Goal: Information Seeking & Learning: Learn about a topic

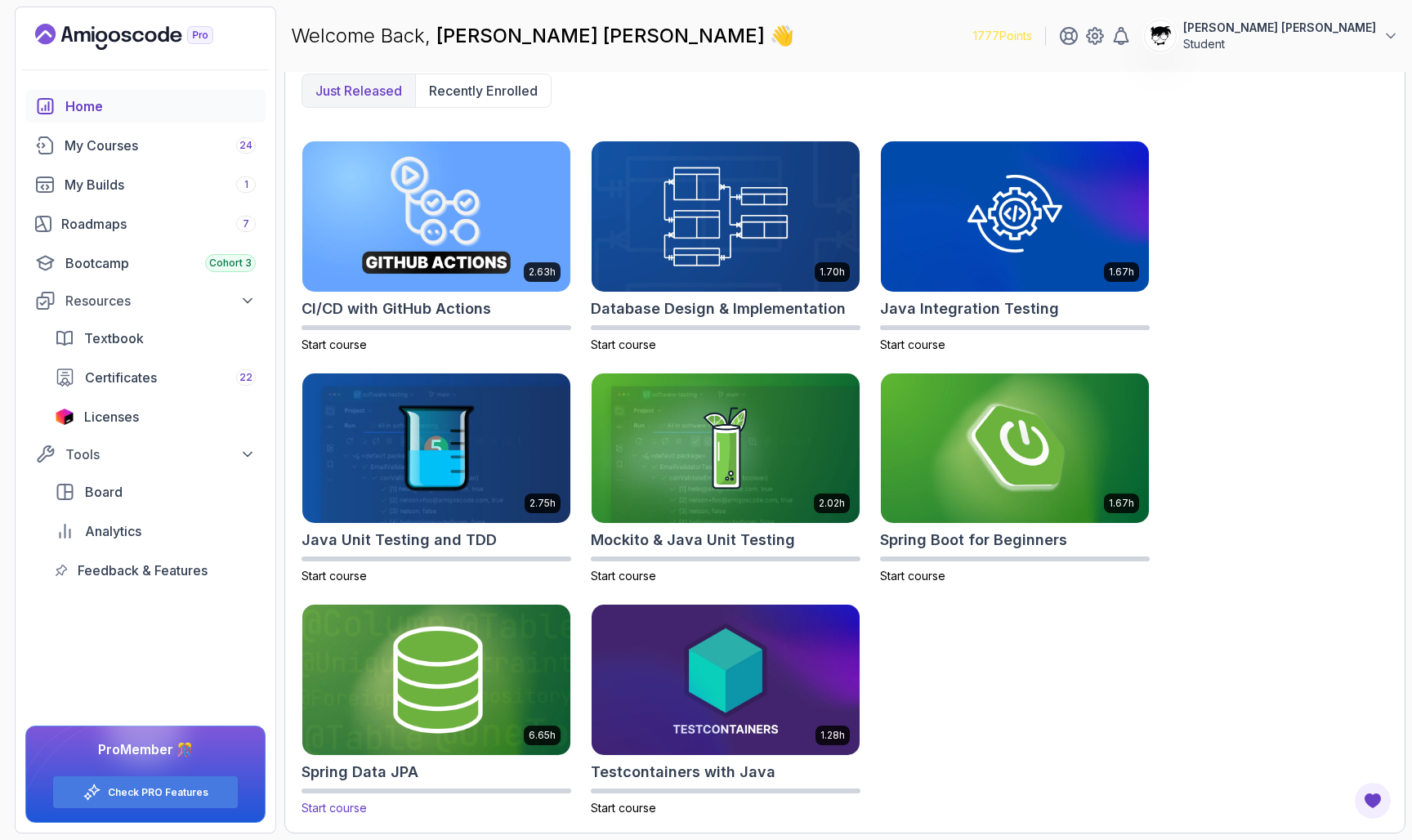
scroll to position [440, 0]
click at [400, 689] on img at bounding box center [436, 680] width 282 height 158
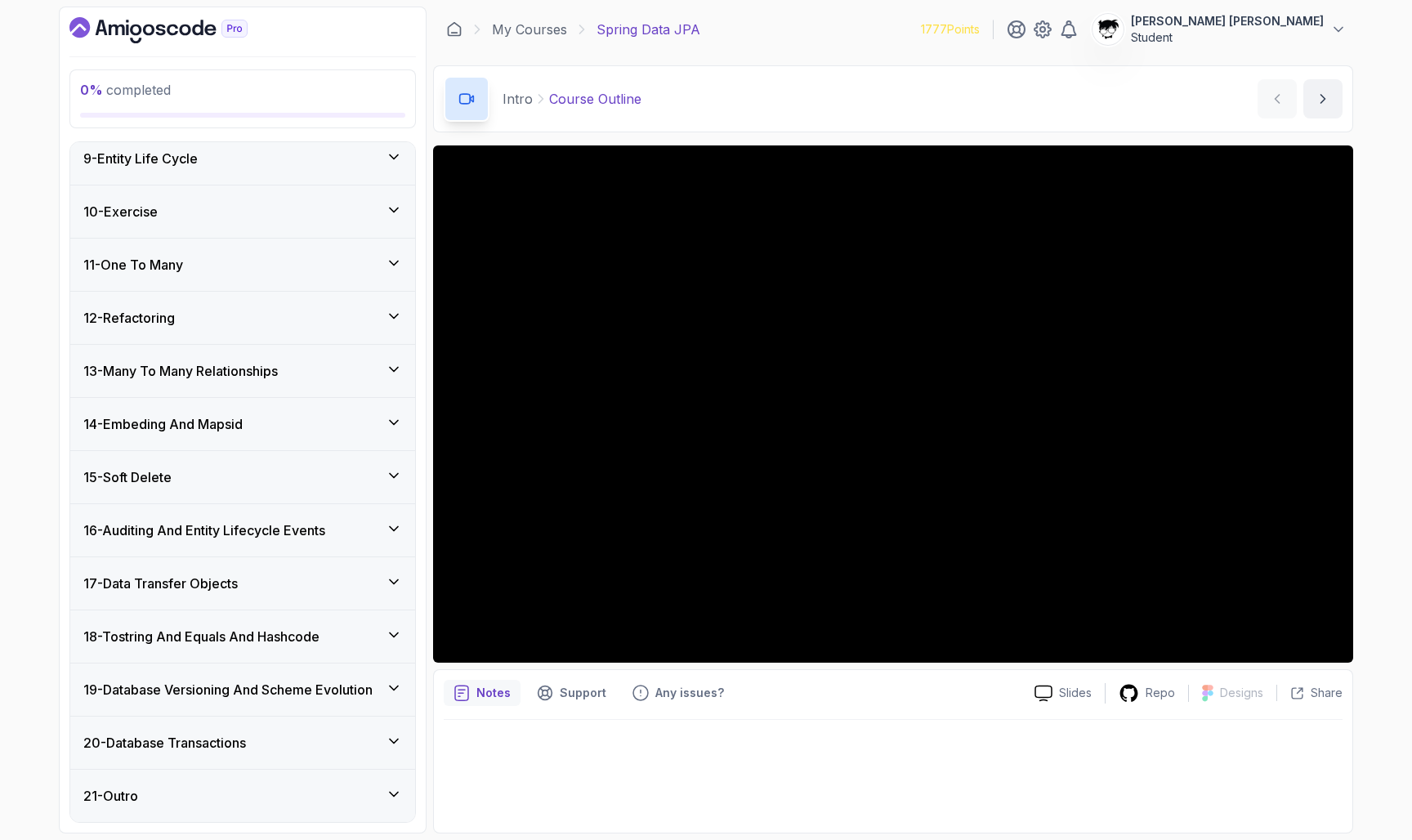
click at [278, 574] on div "17 - Data Transfer Objects" at bounding box center [242, 584] width 319 height 20
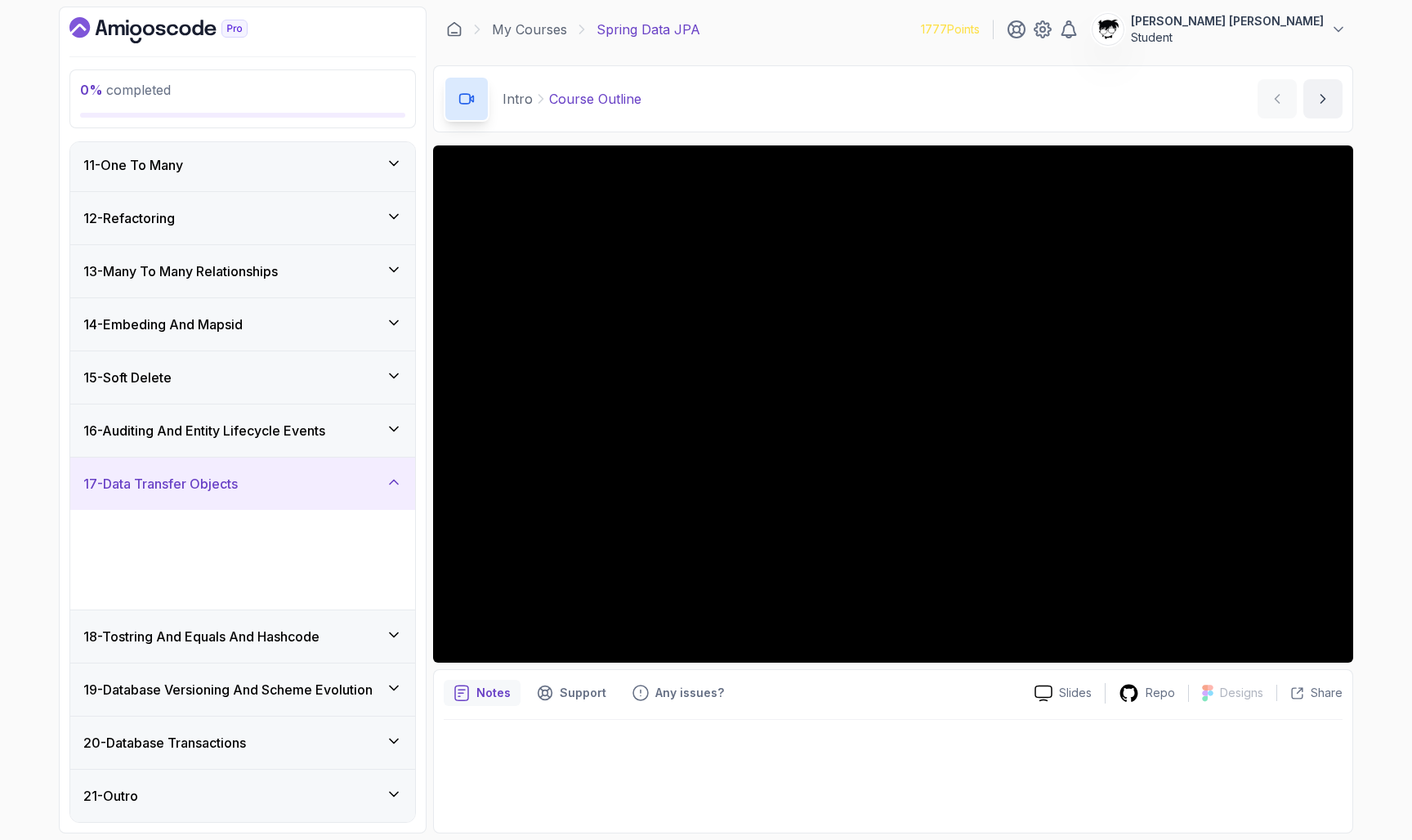
scroll to position [435, 0]
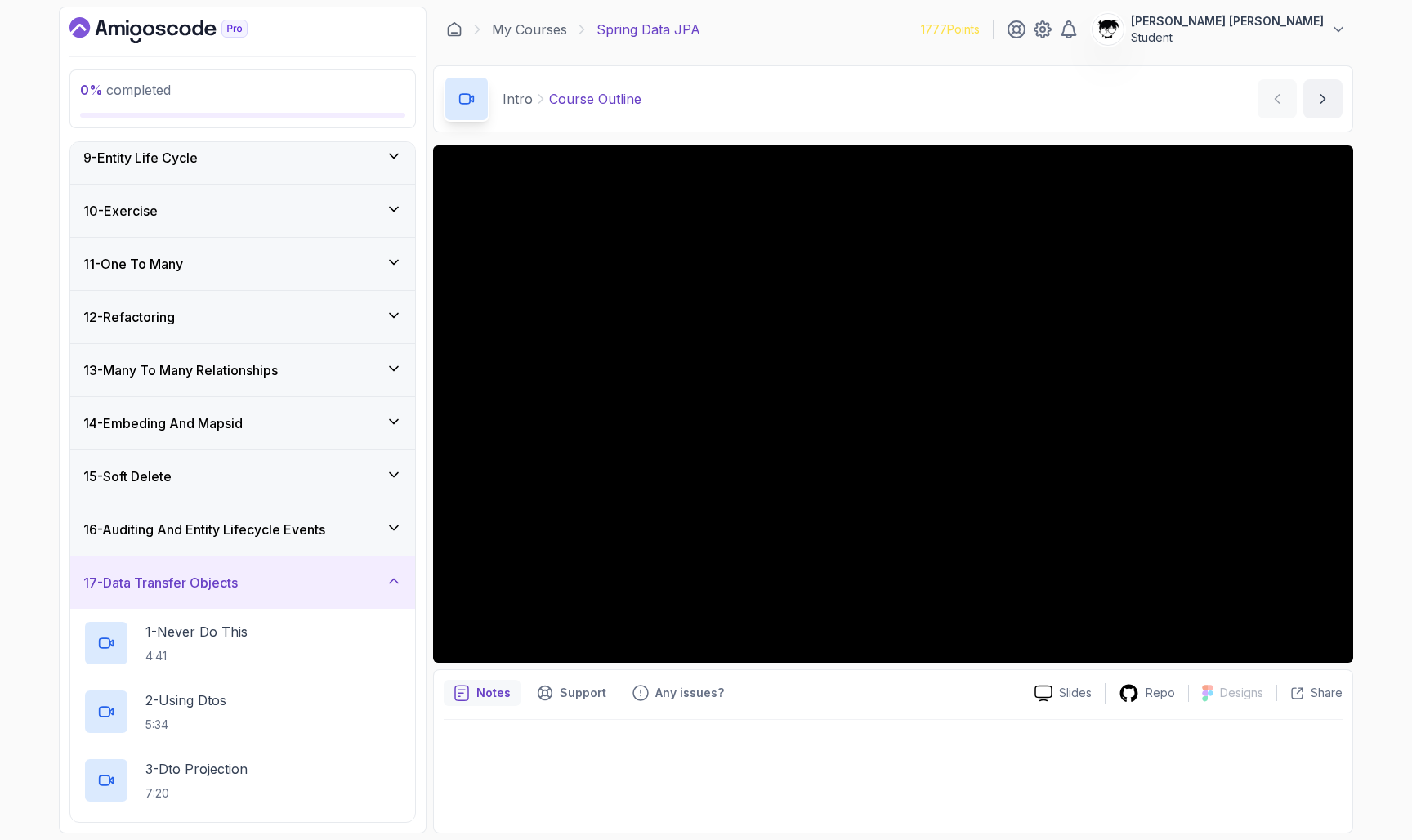
click at [278, 574] on div "17 - Data Transfer Objects" at bounding box center [242, 583] width 319 height 20
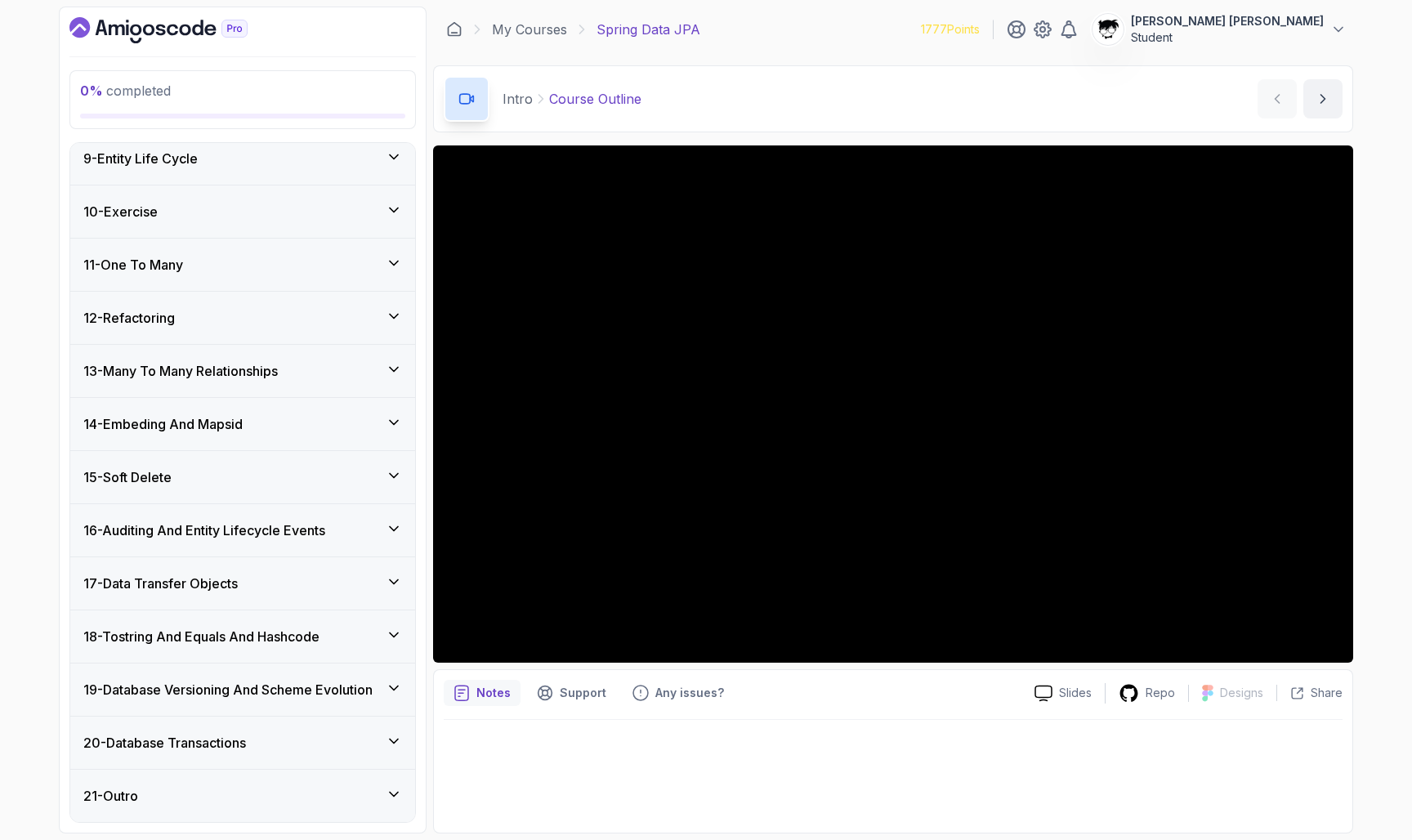
click at [278, 574] on div "17 - Data Transfer Objects" at bounding box center [242, 584] width 319 height 20
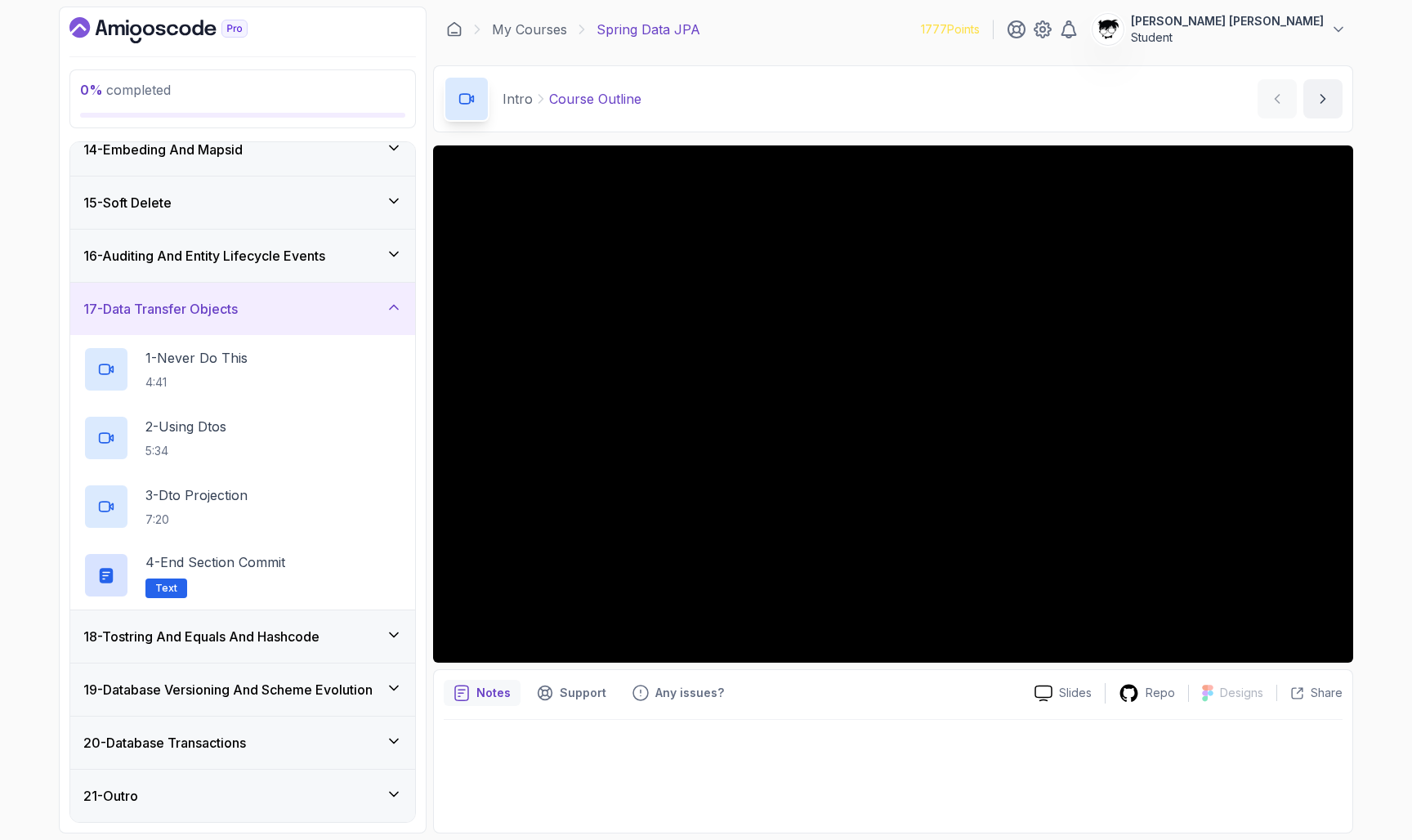
scroll to position [710, 0]
click at [206, 309] on h3 "17 - Data Transfer Objects" at bounding box center [160, 309] width 155 height 20
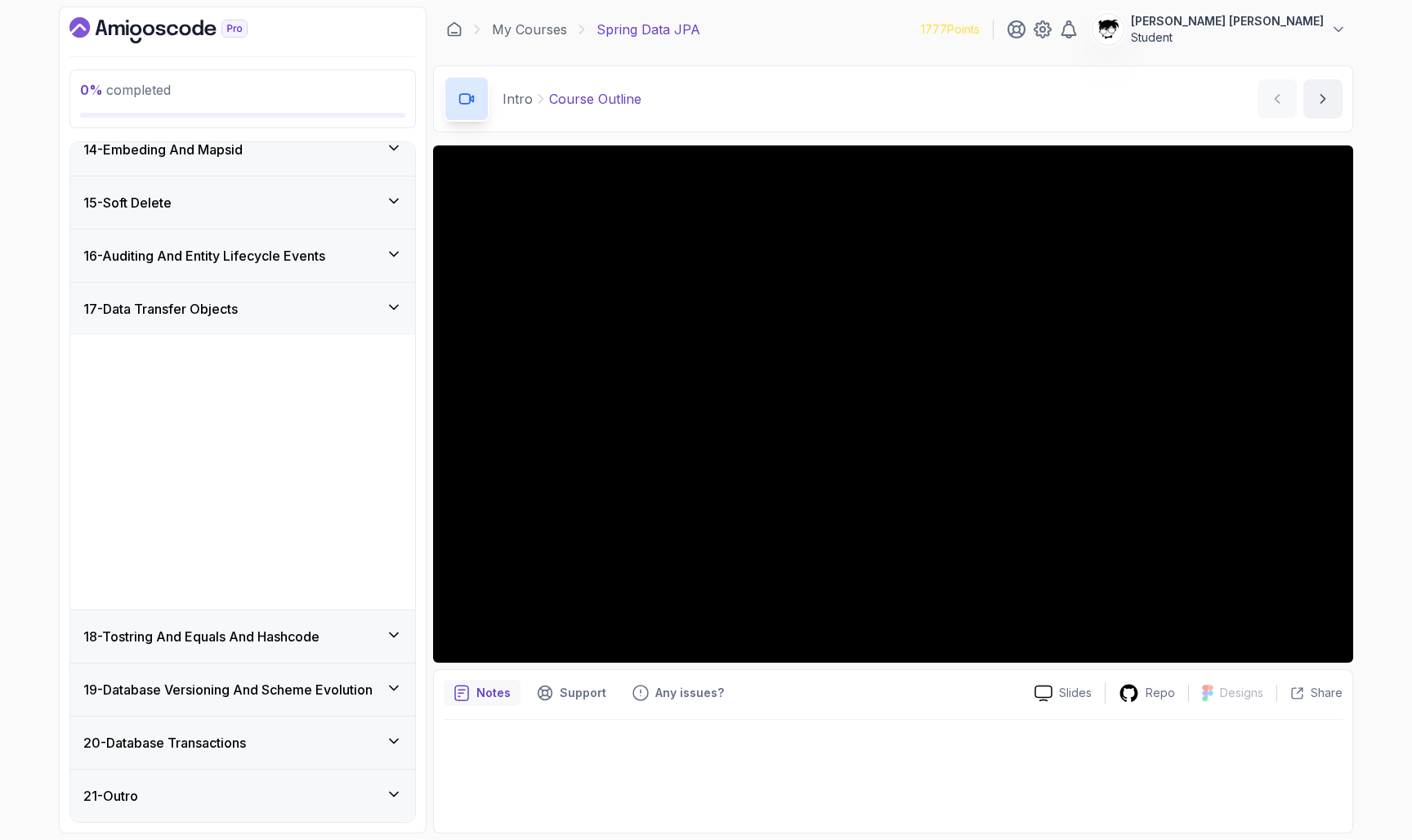
scroll to position [435, 0]
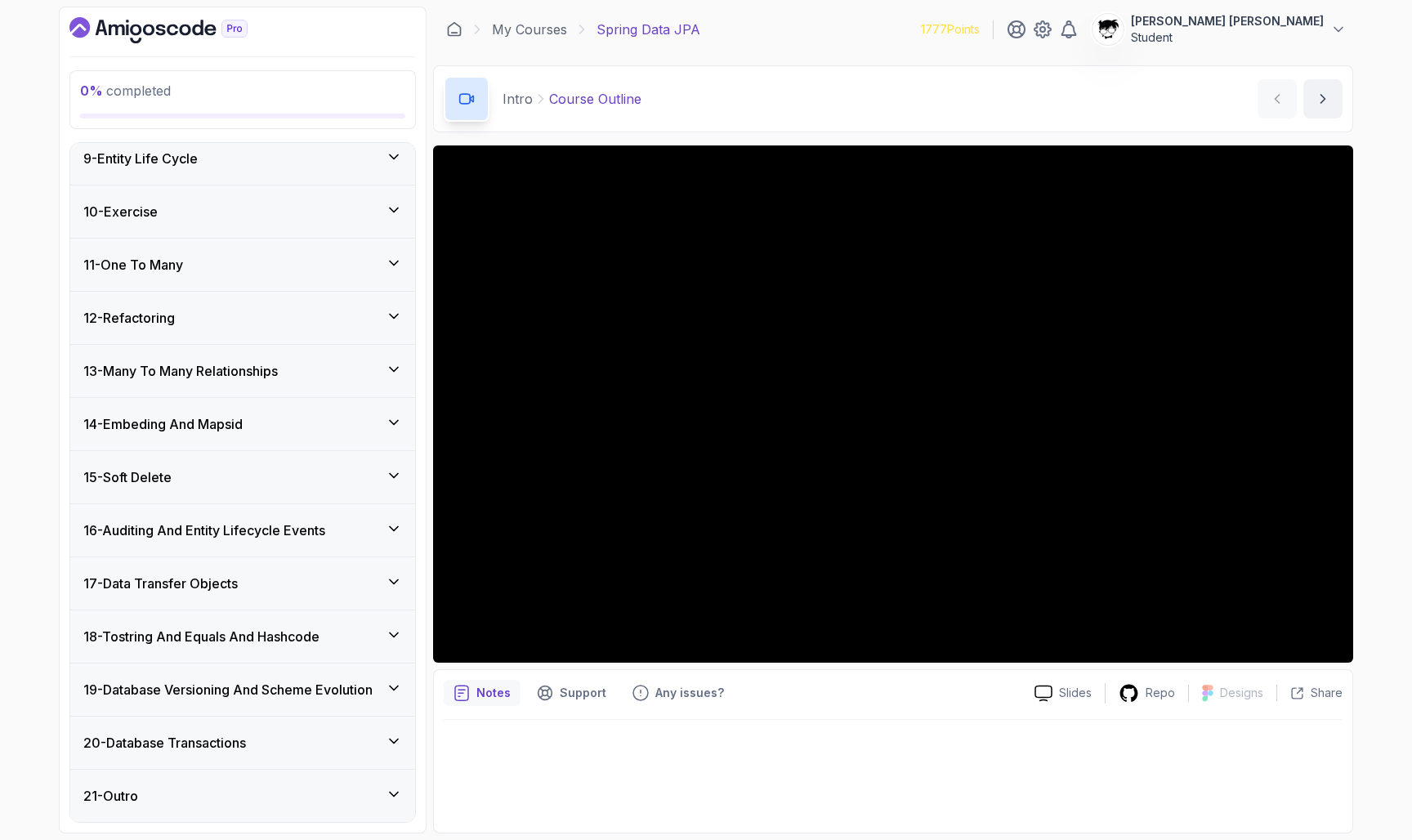
click at [210, 467] on div "15 - Soft Delete" at bounding box center [242, 477] width 319 height 20
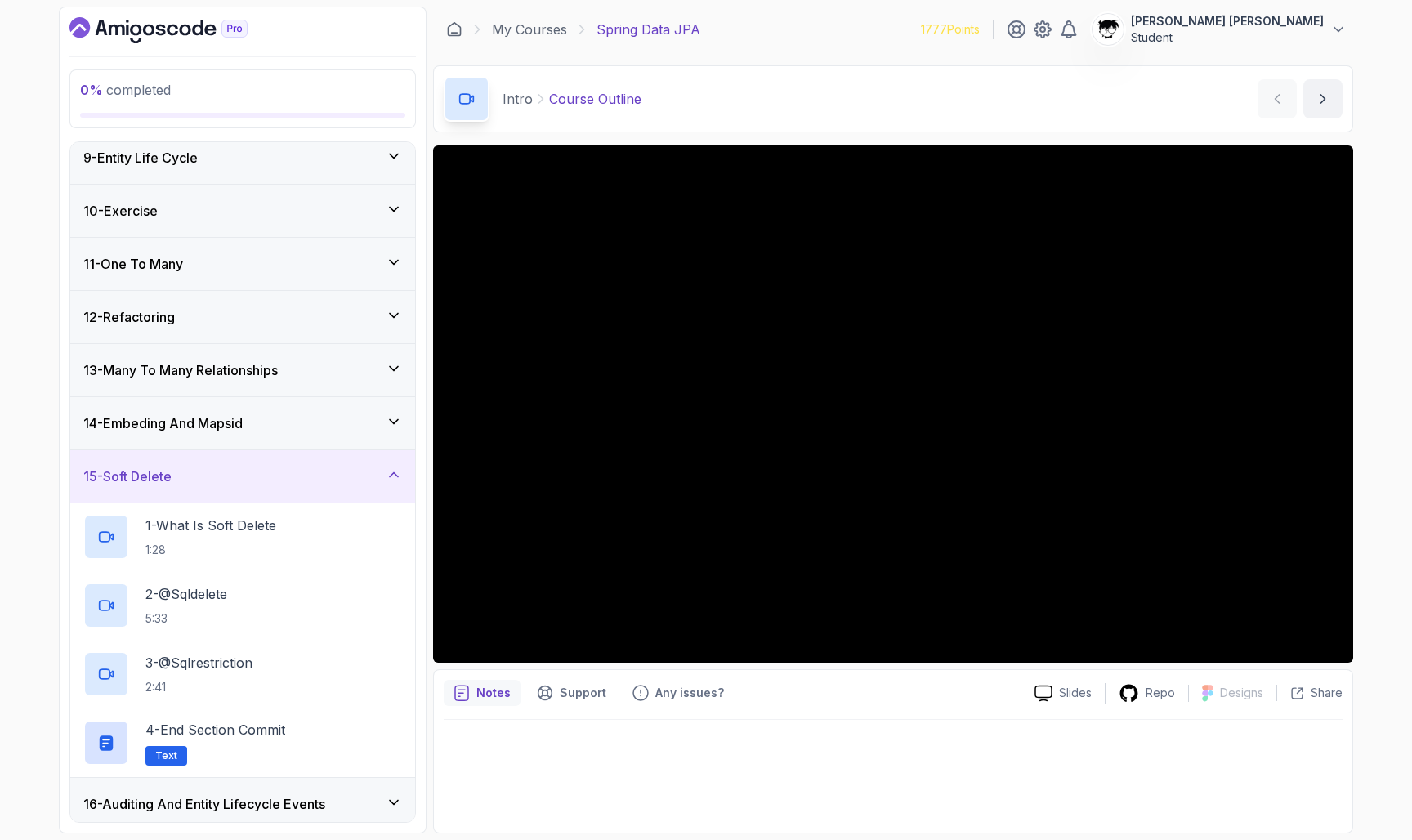
click at [210, 466] on div "15 - Soft Delete" at bounding box center [242, 476] width 319 height 20
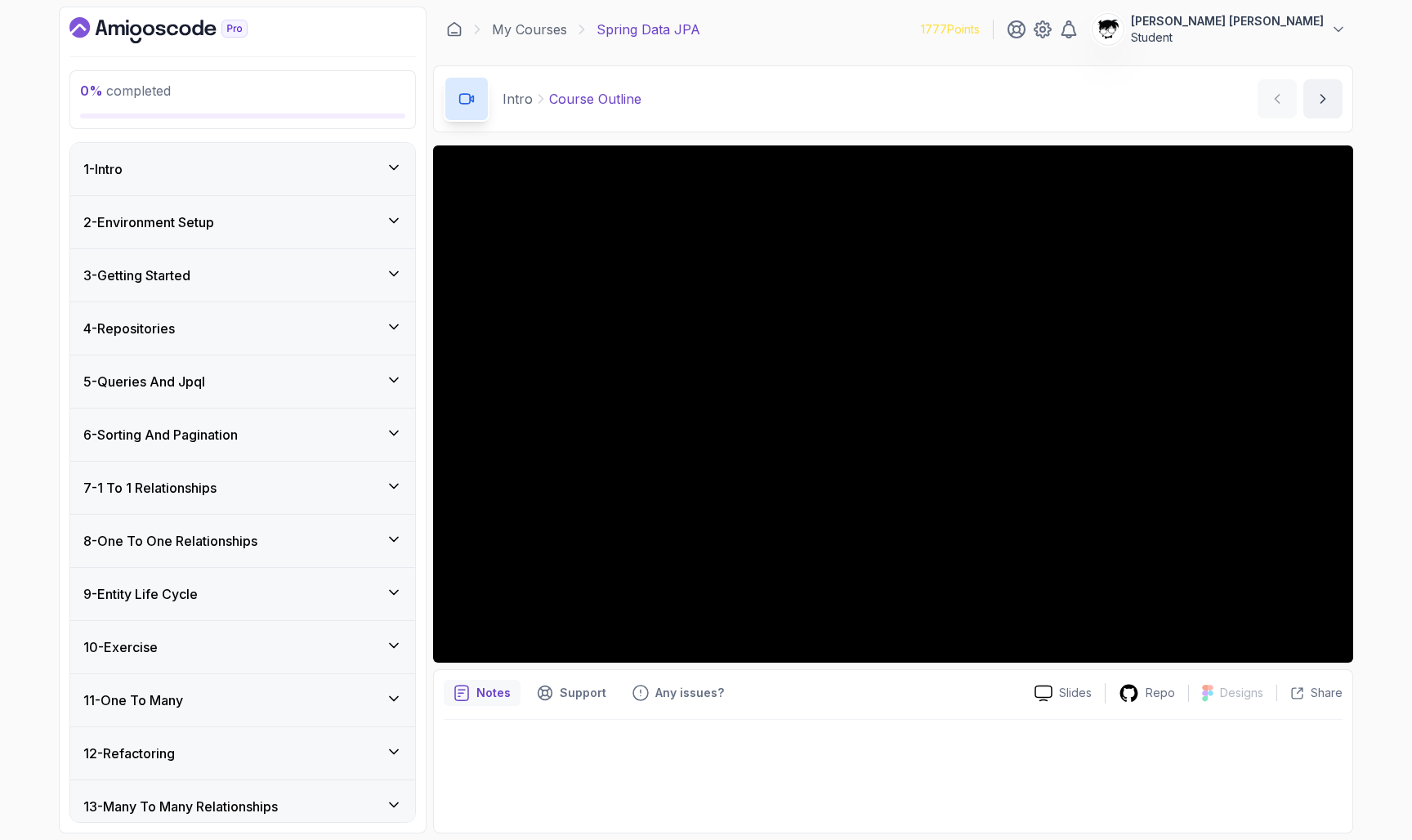
scroll to position [0, 0]
click at [172, 214] on h3 "2 - Environment Setup" at bounding box center [148, 223] width 130 height 20
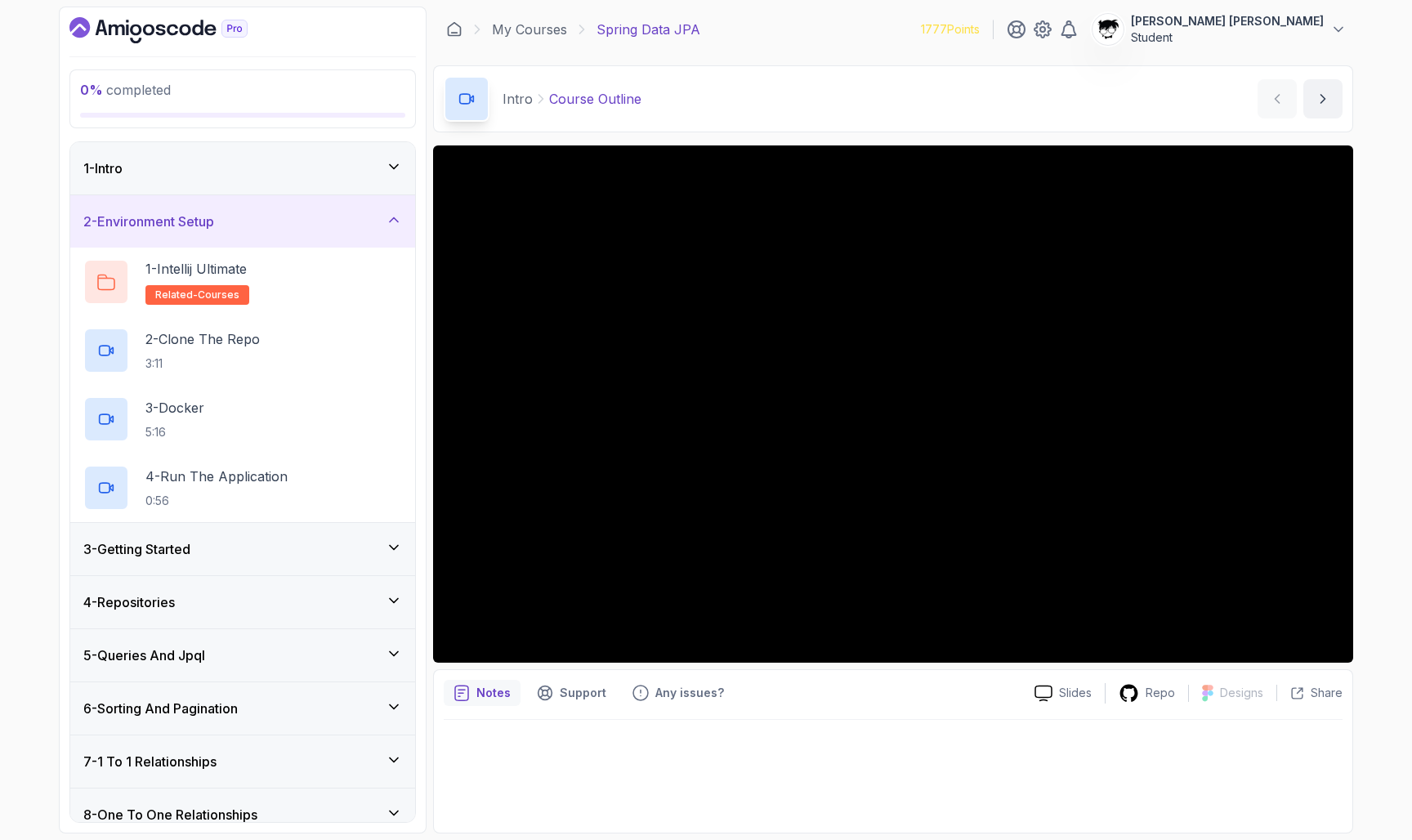
click at [172, 213] on h3 "2 - Environment Setup" at bounding box center [148, 222] width 130 height 20
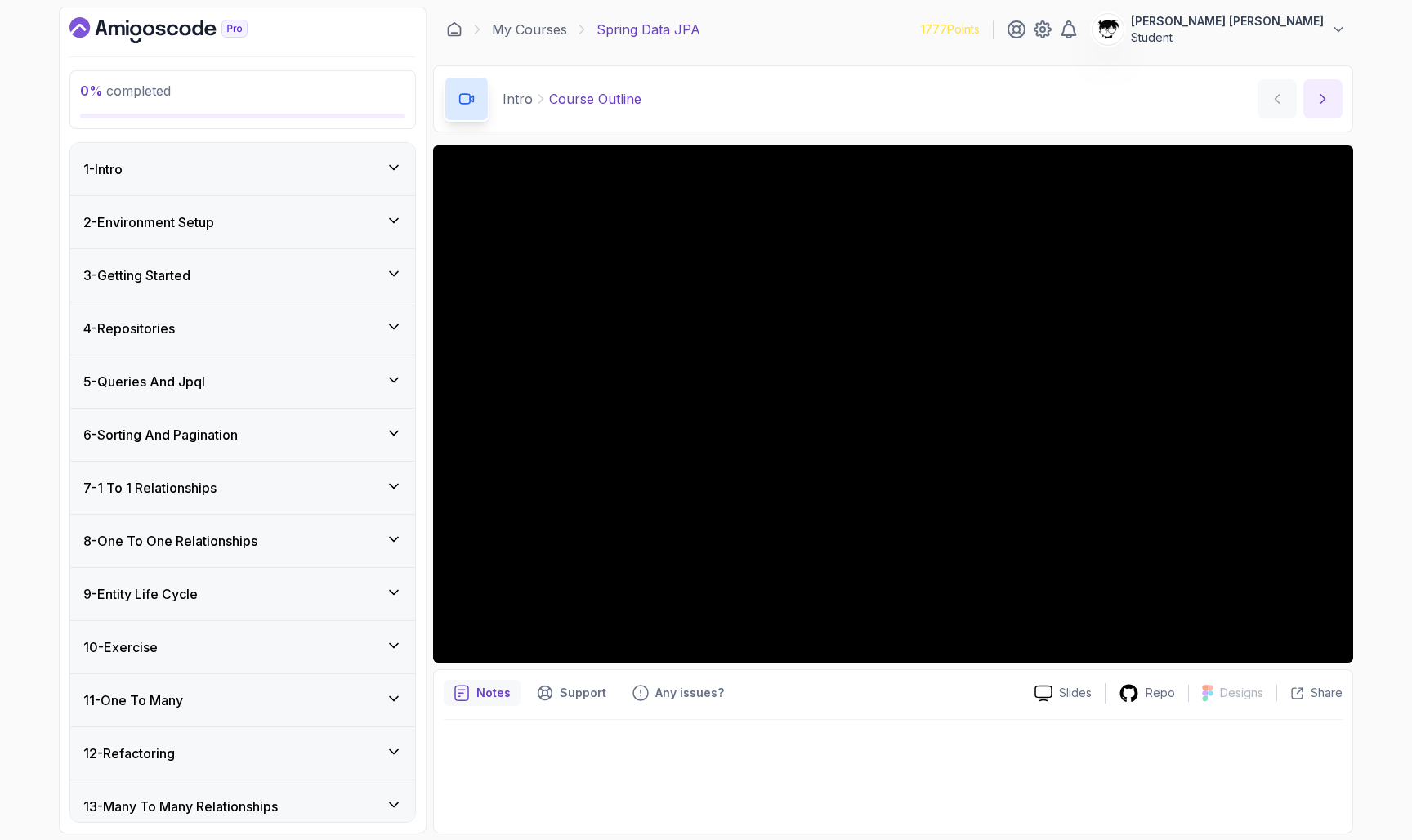
click at [1307, 105] on button "next content" at bounding box center [1324, 99] width 39 height 39
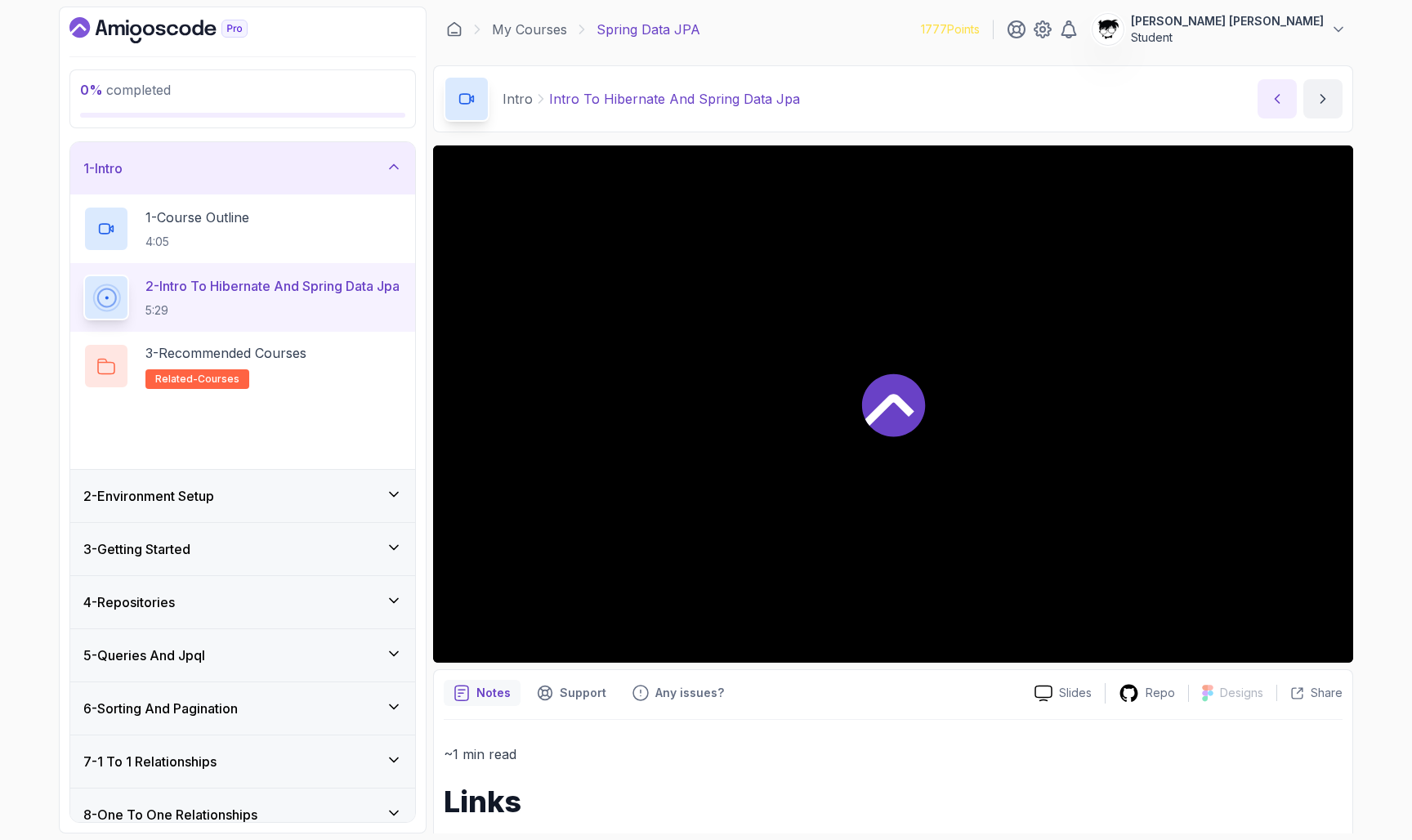
click at [1276, 99] on icon "previous content" at bounding box center [1278, 98] width 4 height 8
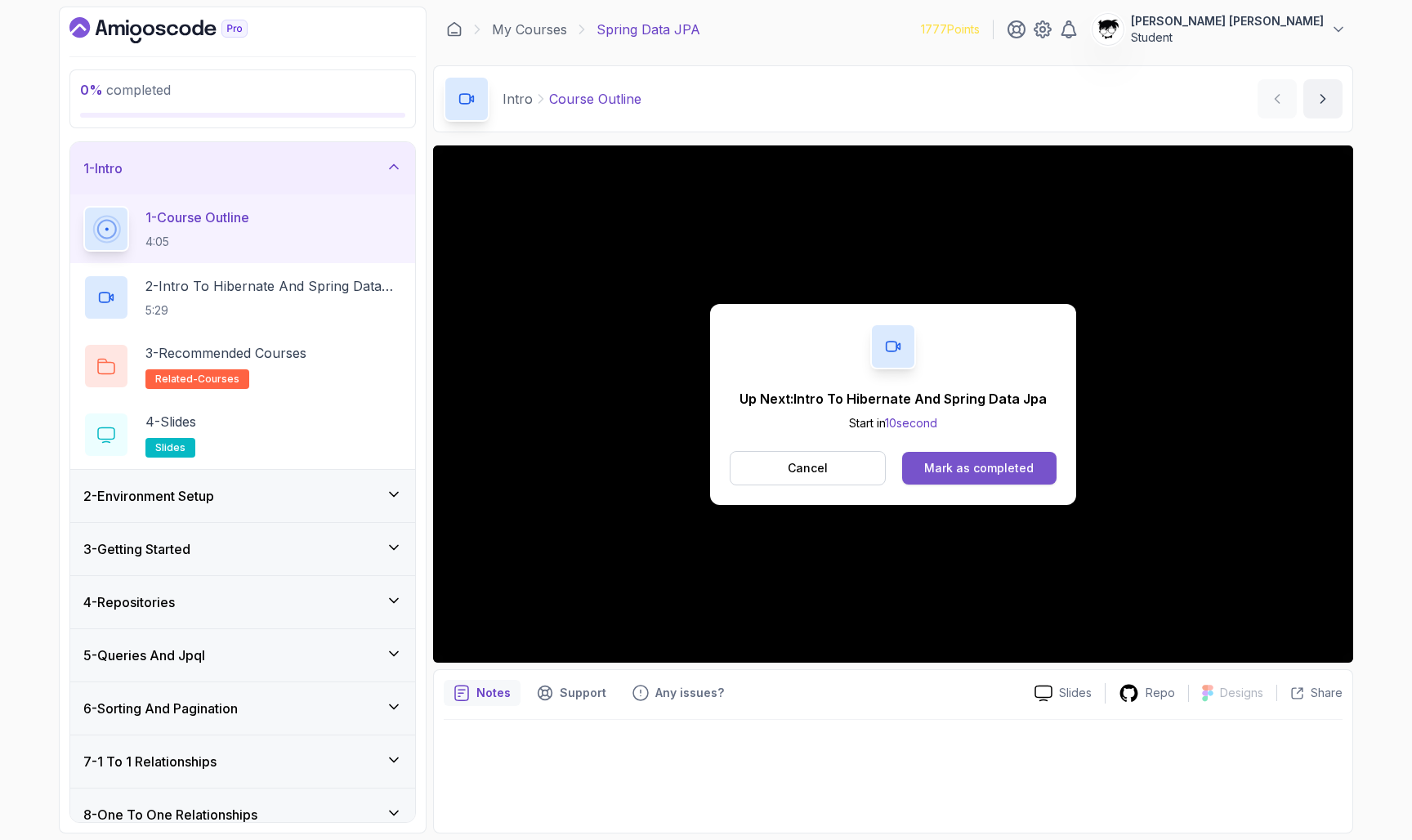
click at [1017, 466] on div "Mark as completed" at bounding box center [979, 468] width 110 height 16
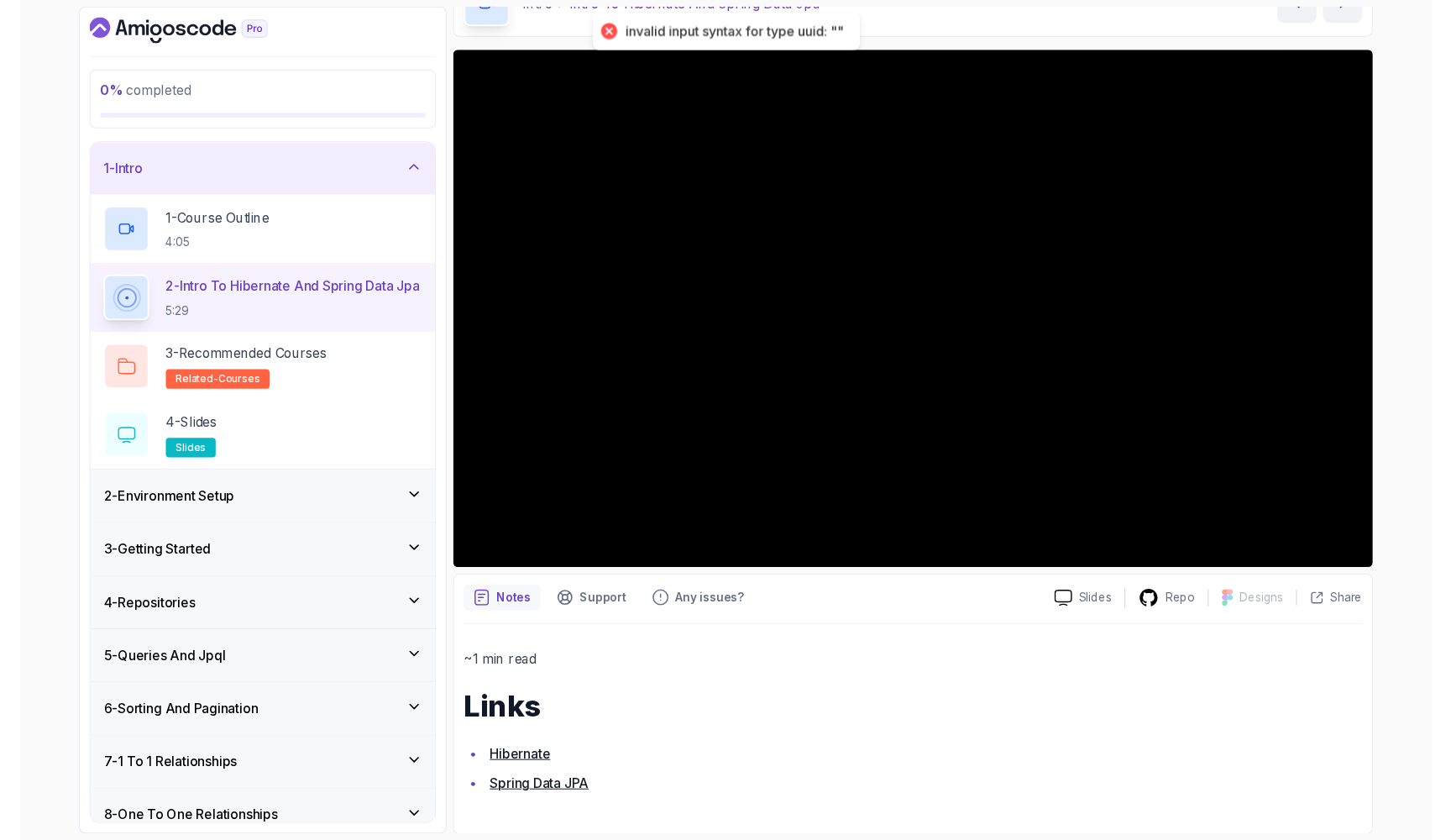
scroll to position [50, 0]
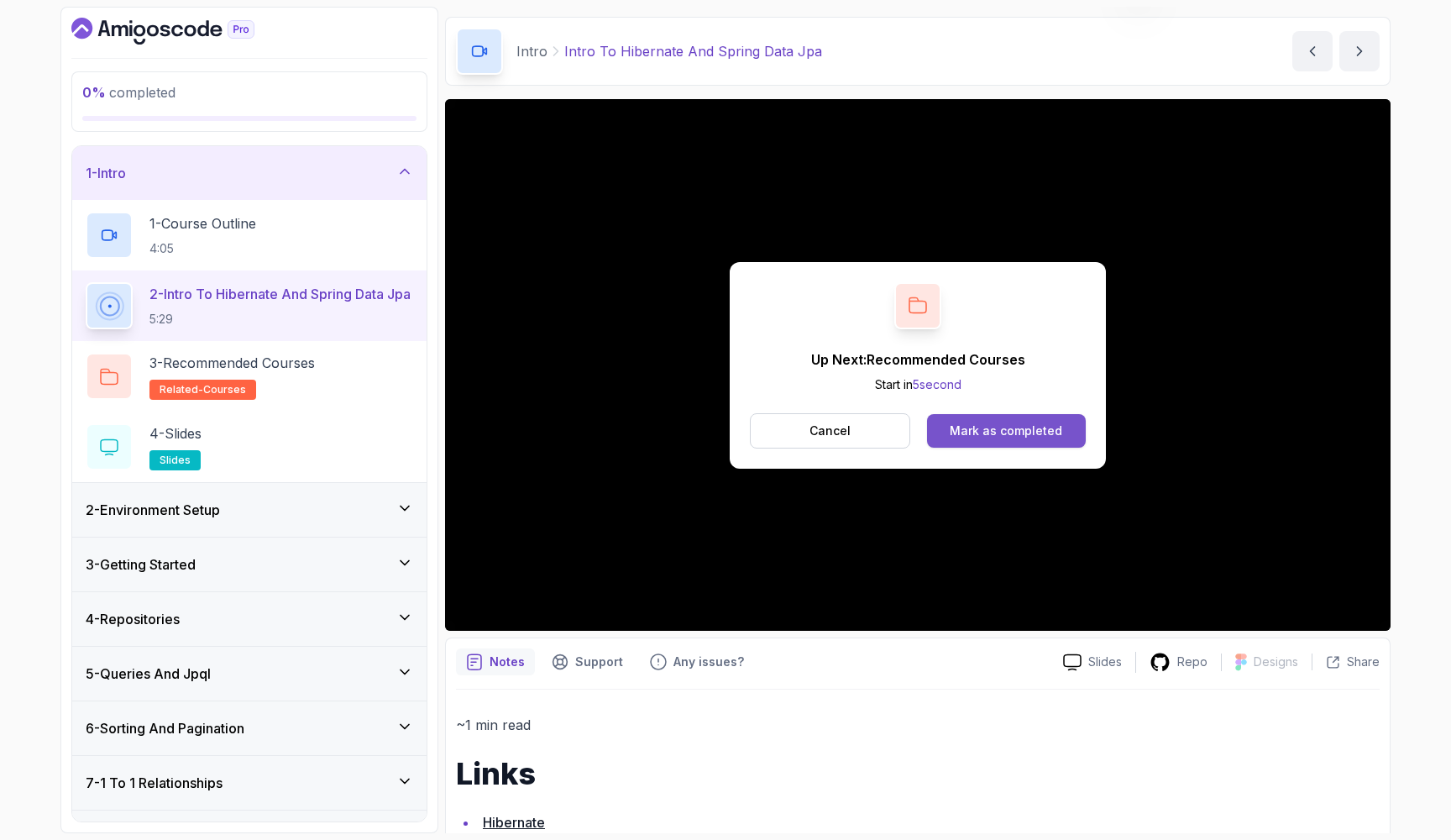
click at [969, 418] on button "Mark as completed" at bounding box center [1007, 431] width 159 height 34
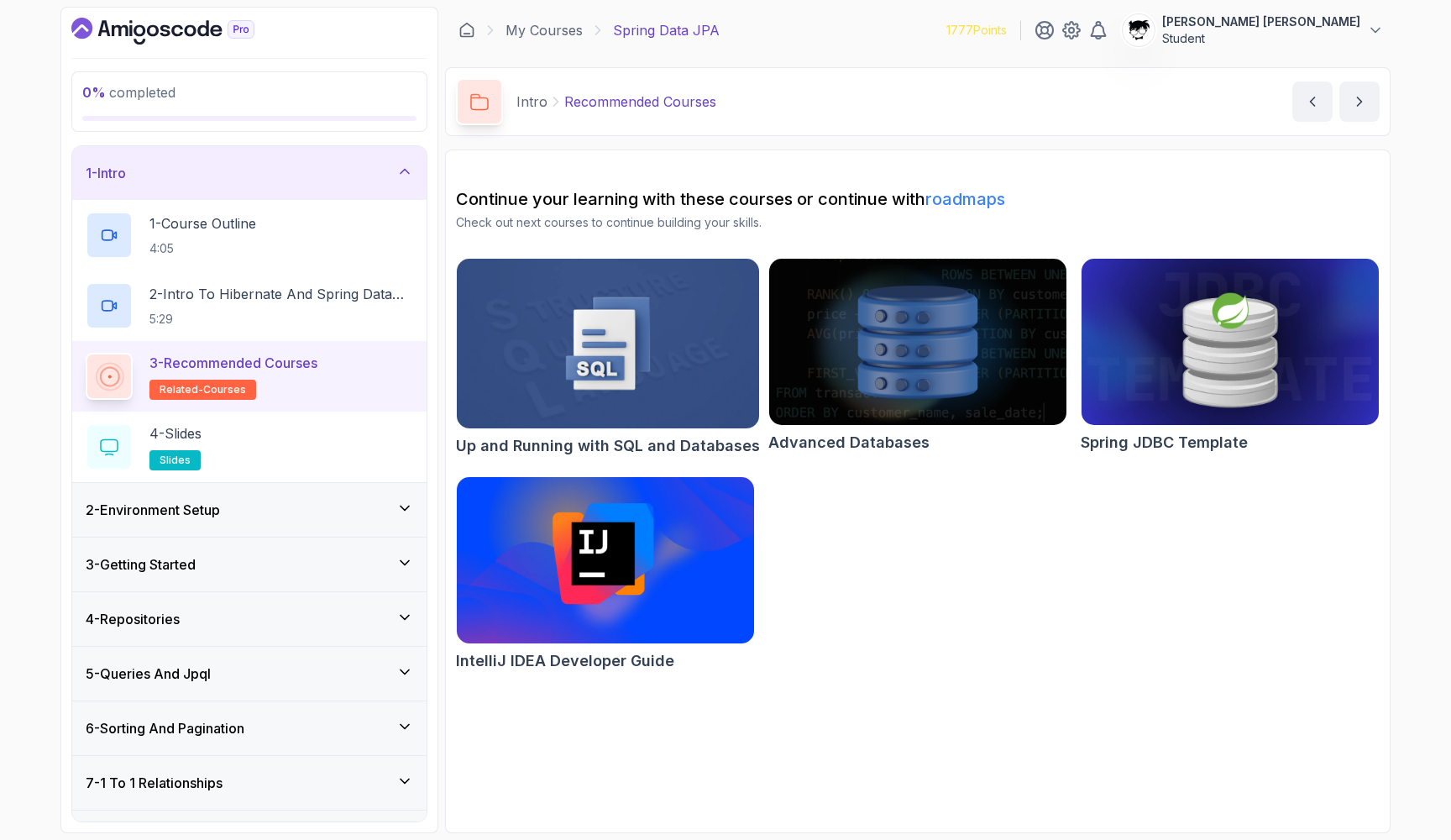
click at [1165, 315] on img at bounding box center [1231, 342] width 312 height 174
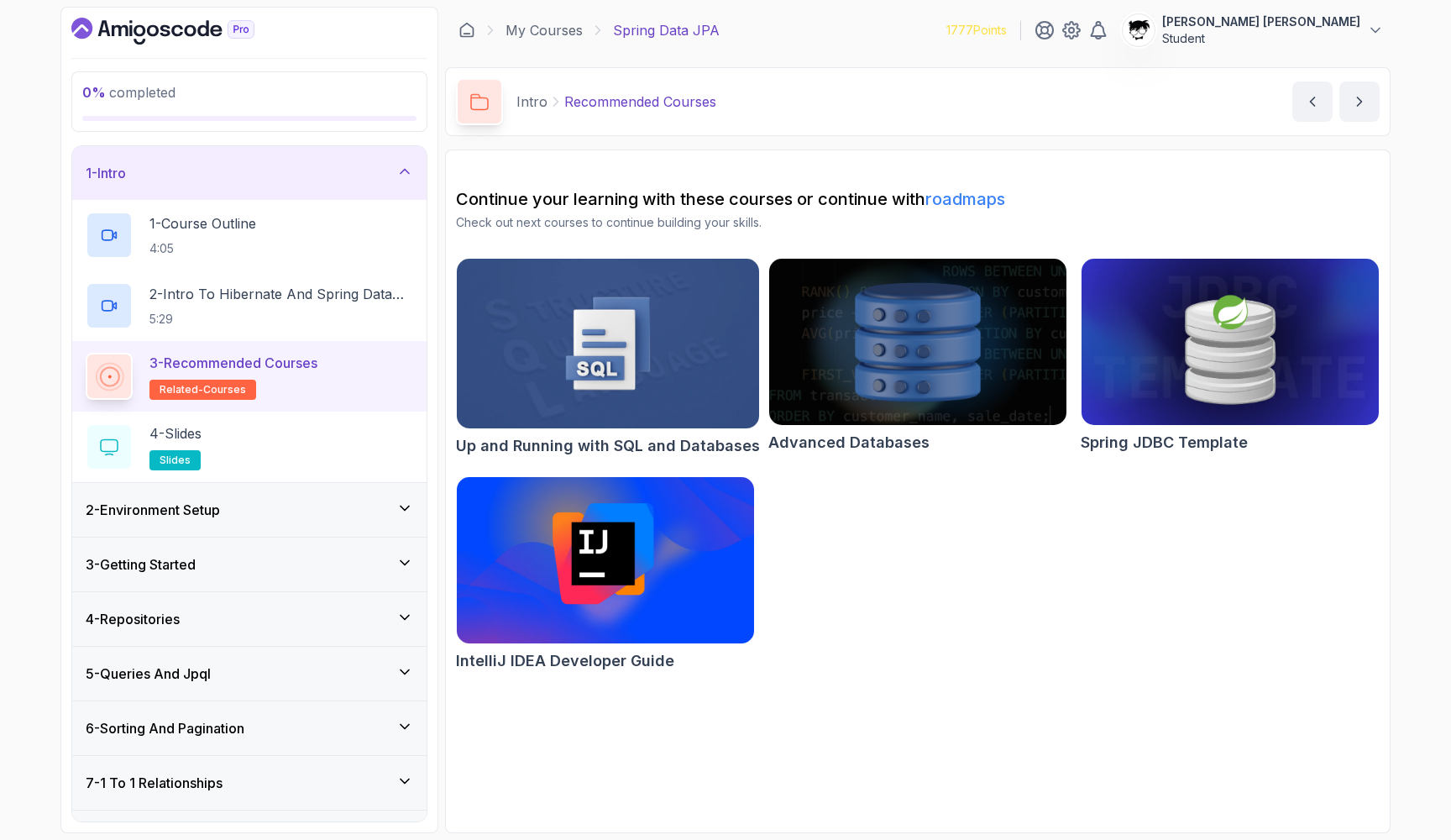
click at [852, 389] on img at bounding box center [917, 342] width 312 height 174
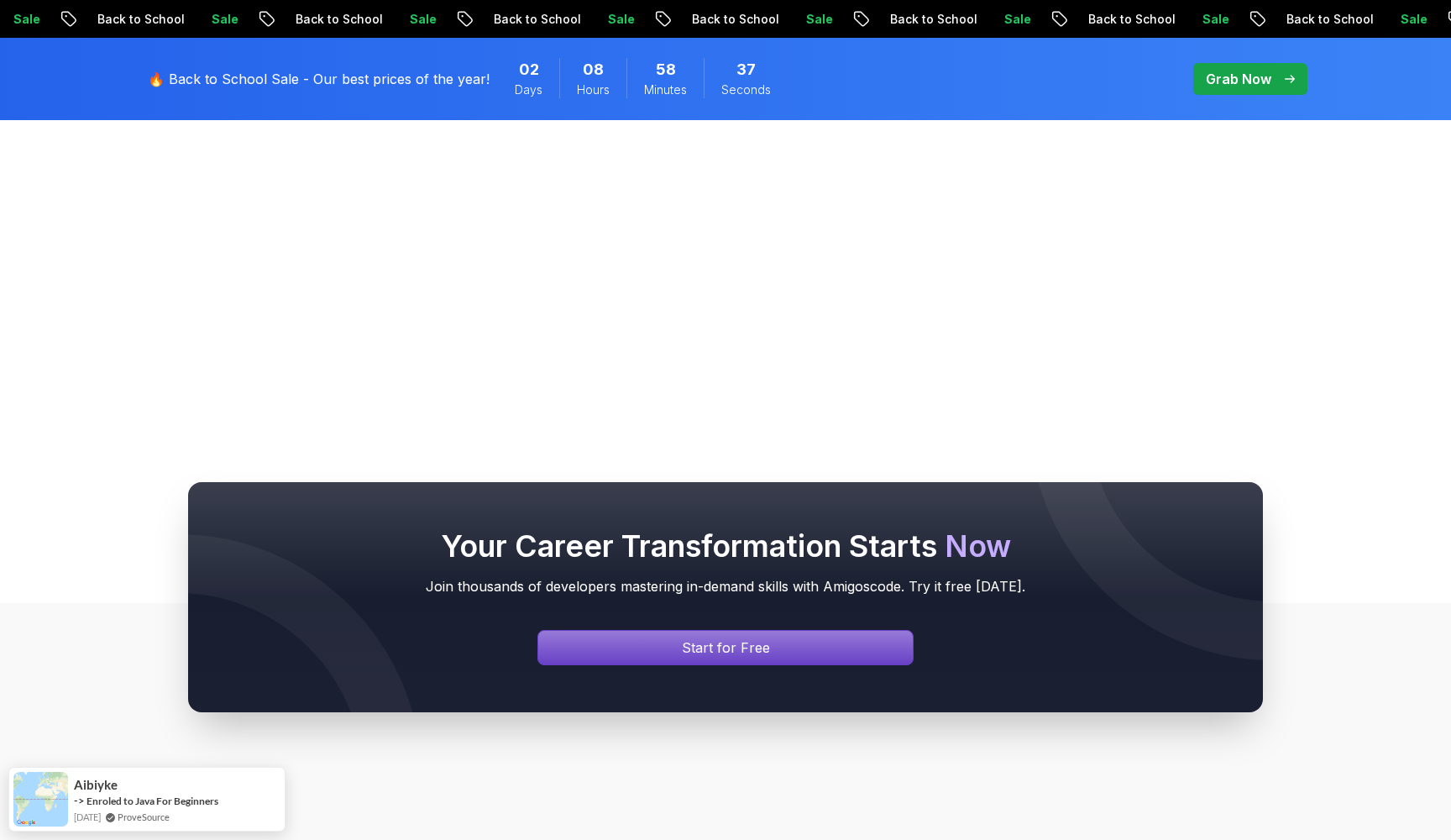
scroll to position [210, 0]
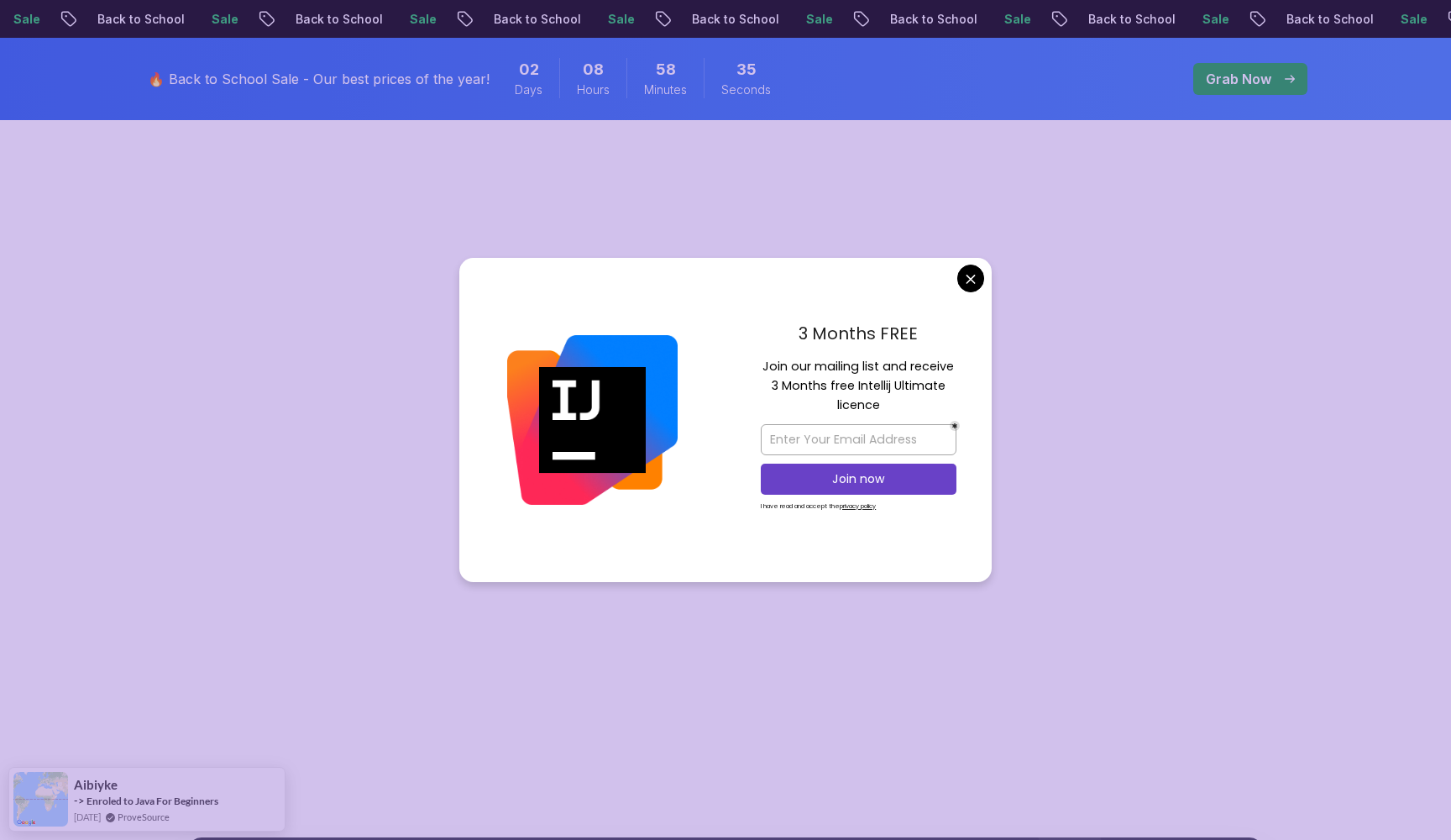
click at [967, 285] on body "Sale Back to School Sale Back to School Sale Back to School Sale Back to School…" at bounding box center [726, 709] width 1451 height 1839
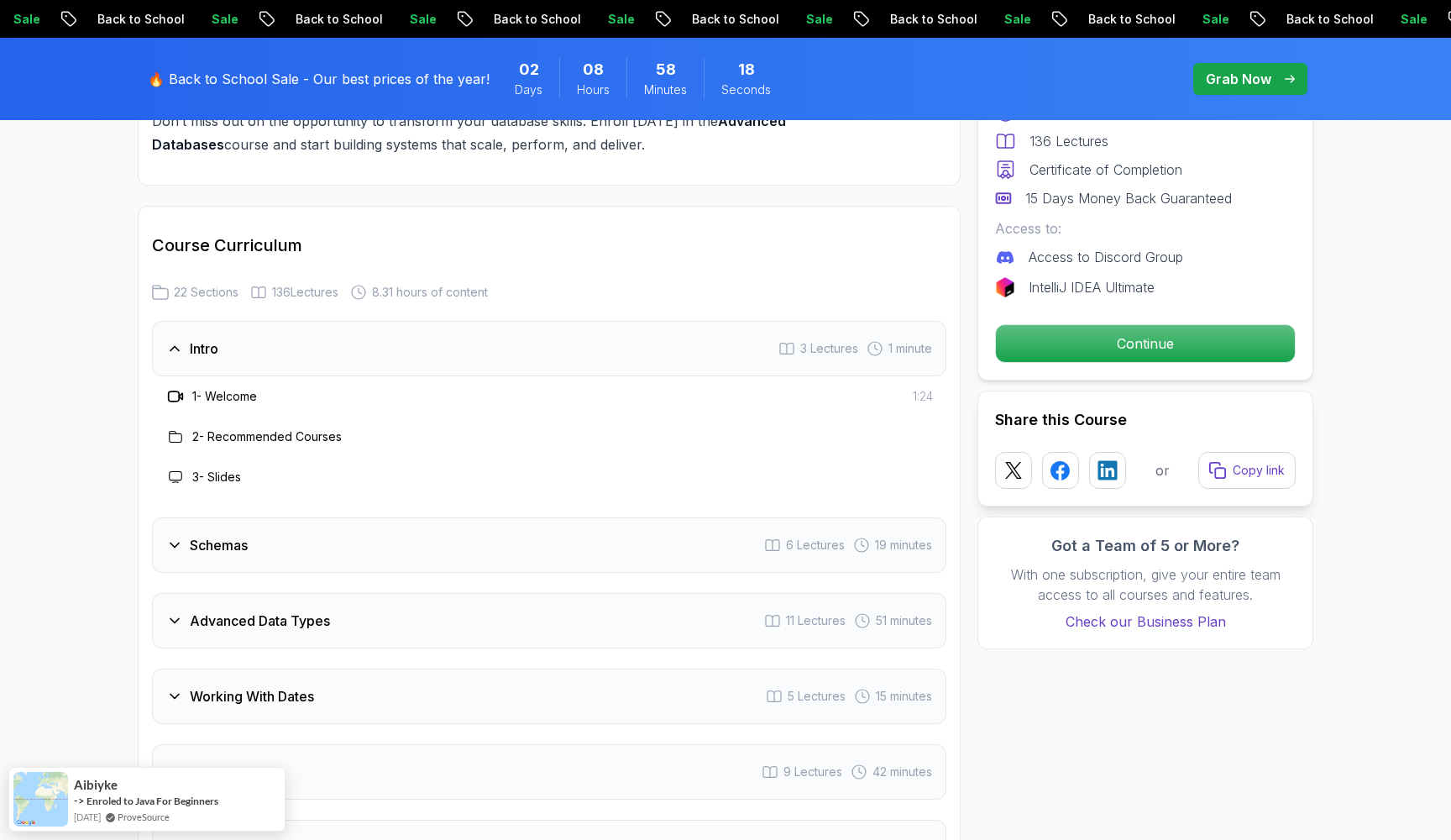
scroll to position [2608, 0]
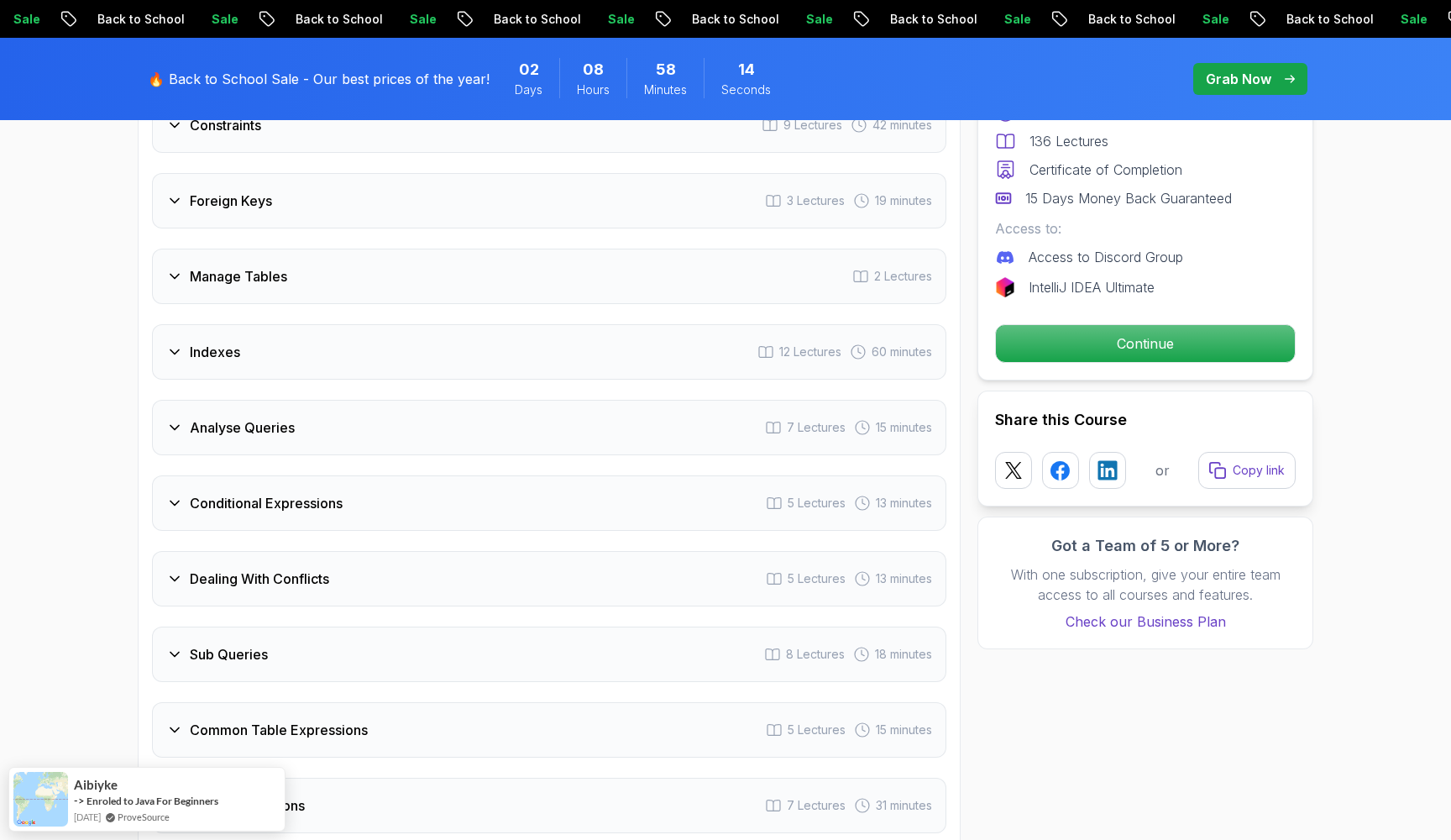
scroll to position [3061, 0]
